Goal: Task Accomplishment & Management: Manage account settings

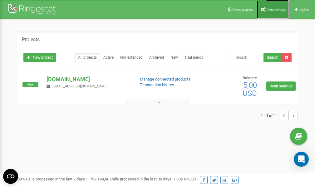
click at [272, 9] on span "Profile settings" at bounding box center [276, 9] width 19 height 3
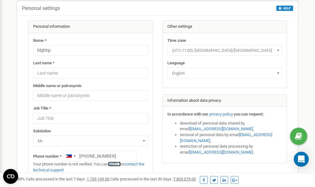
click at [119, 164] on link "verify it" at bounding box center [114, 164] width 13 height 5
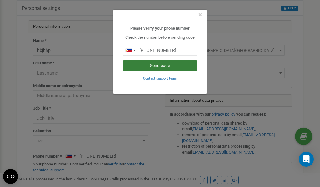
click at [173, 66] on button "Send code" at bounding box center [160, 65] width 74 height 11
